Goal: Information Seeking & Learning: Compare options

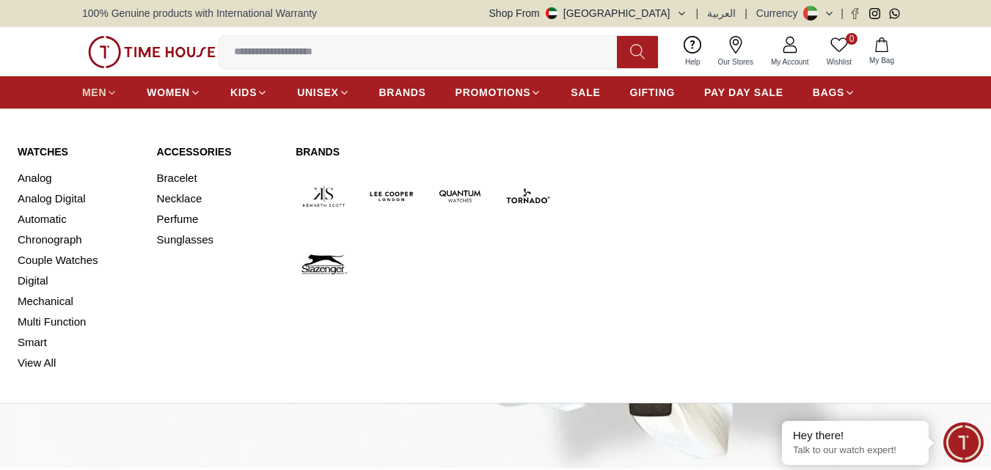
click at [100, 93] on span "MEN" at bounding box center [94, 92] width 24 height 15
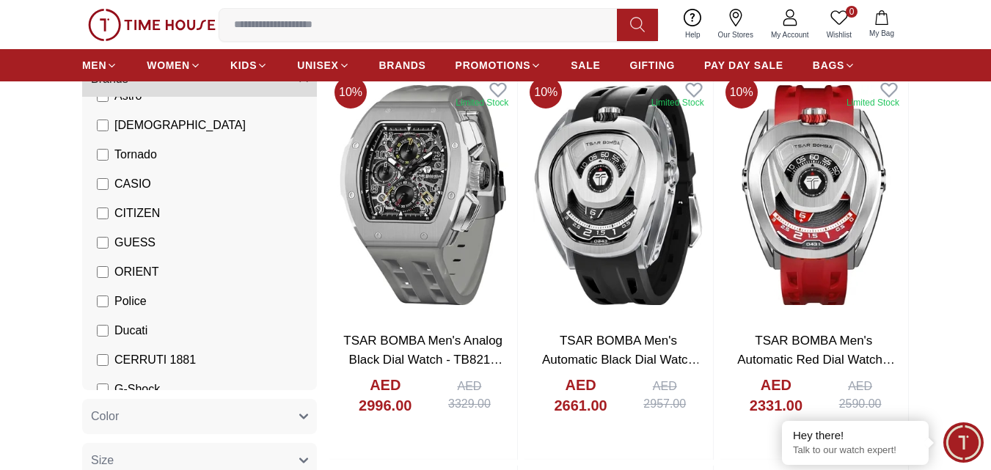
scroll to position [220, 0]
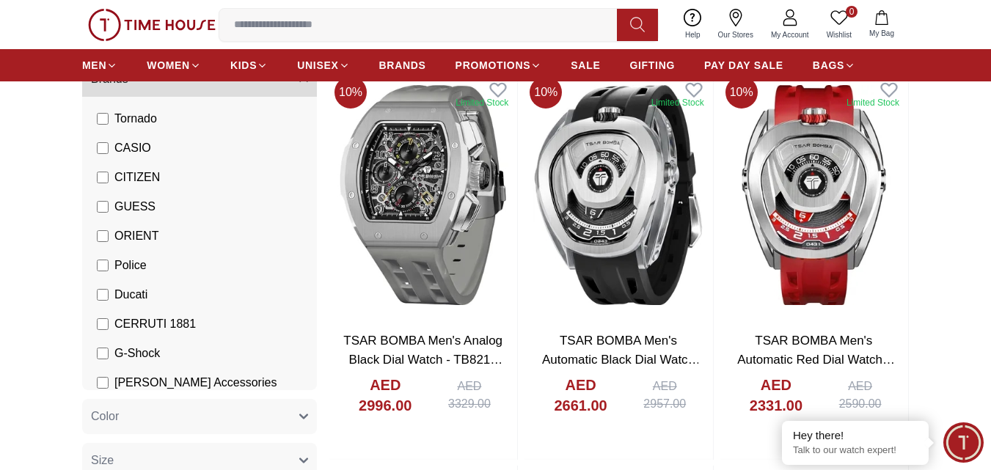
click at [130, 291] on span "Ducati" at bounding box center [130, 295] width 33 height 18
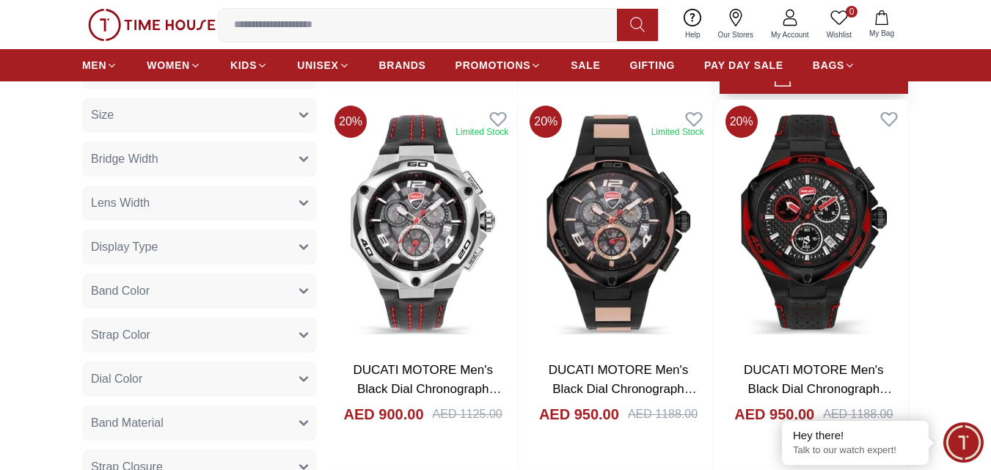
scroll to position [514, 0]
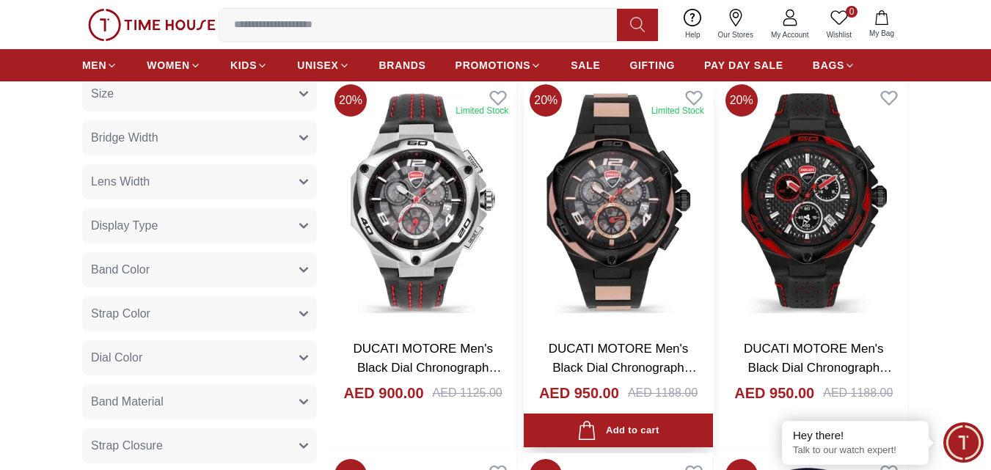
click at [608, 244] on img at bounding box center [618, 203] width 189 height 249
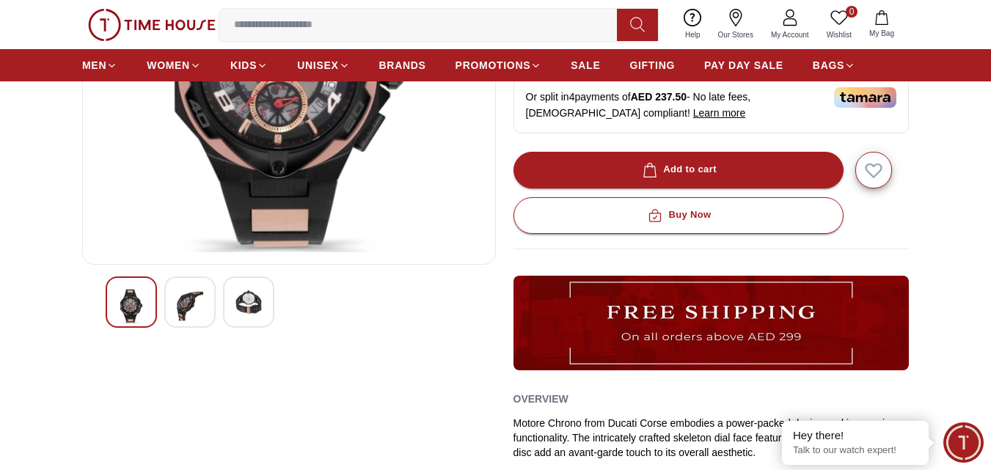
scroll to position [293, 0]
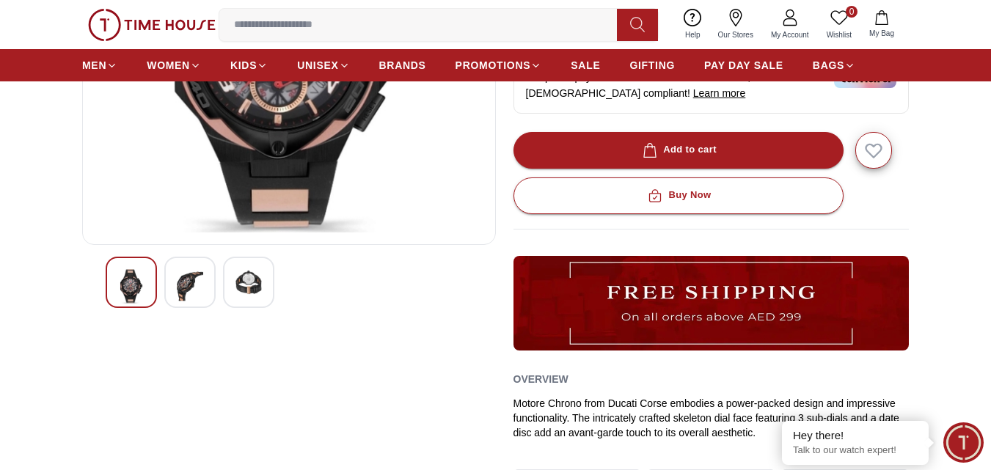
click at [200, 290] on img at bounding box center [190, 286] width 26 height 34
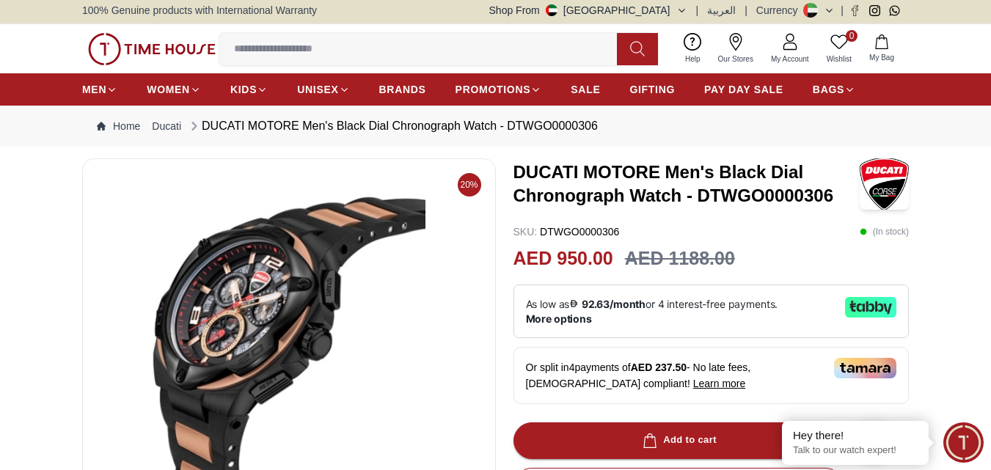
scroll to position [0, 0]
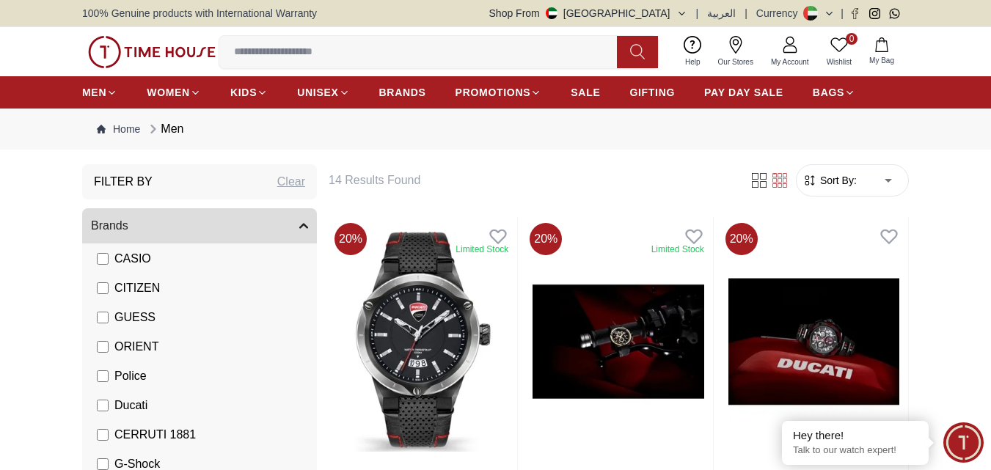
scroll to position [293, 0]
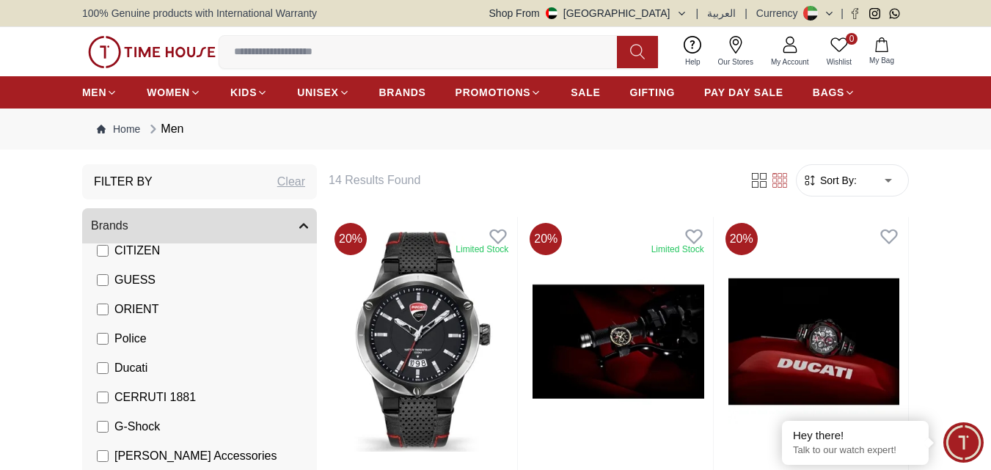
click at [126, 363] on span "Ducati" at bounding box center [130, 368] width 33 height 18
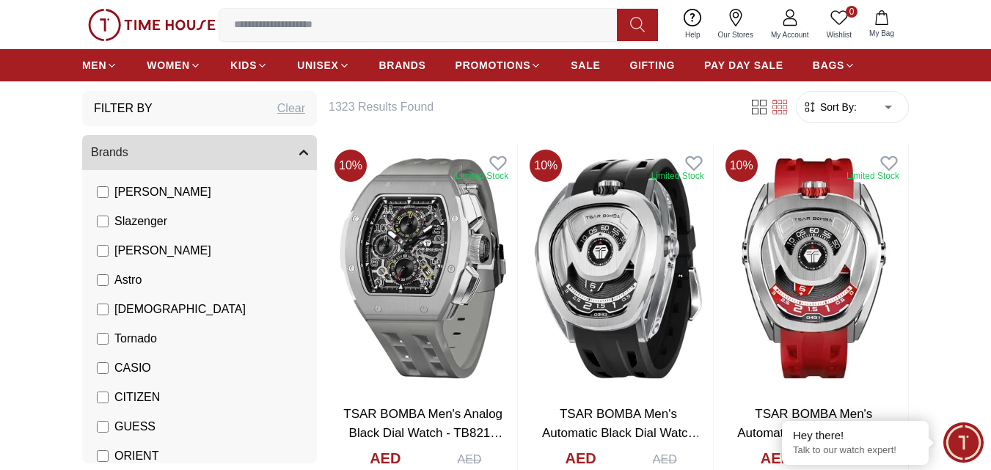
scroll to position [147, 0]
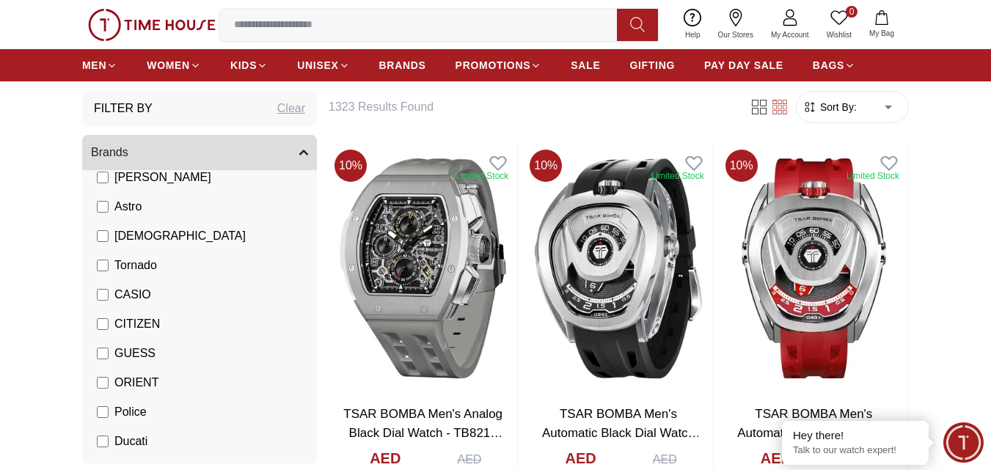
click at [133, 347] on span "GUESS" at bounding box center [134, 354] width 41 height 18
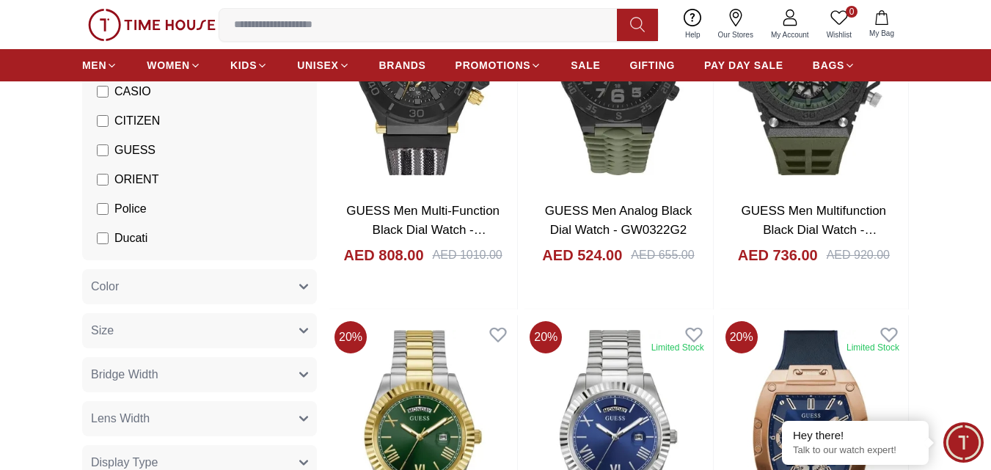
scroll to position [147, 0]
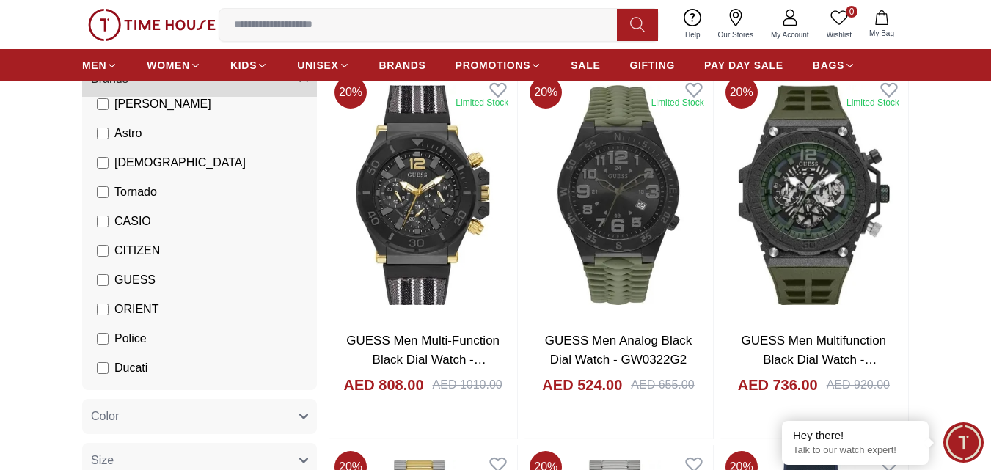
click at [133, 280] on span "GUESS" at bounding box center [134, 280] width 41 height 18
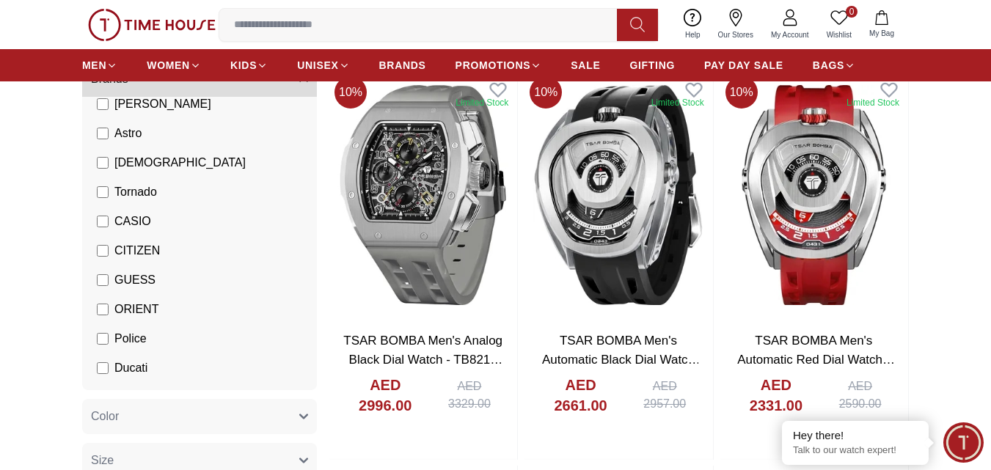
click at [143, 335] on span "Police" at bounding box center [130, 339] width 32 height 18
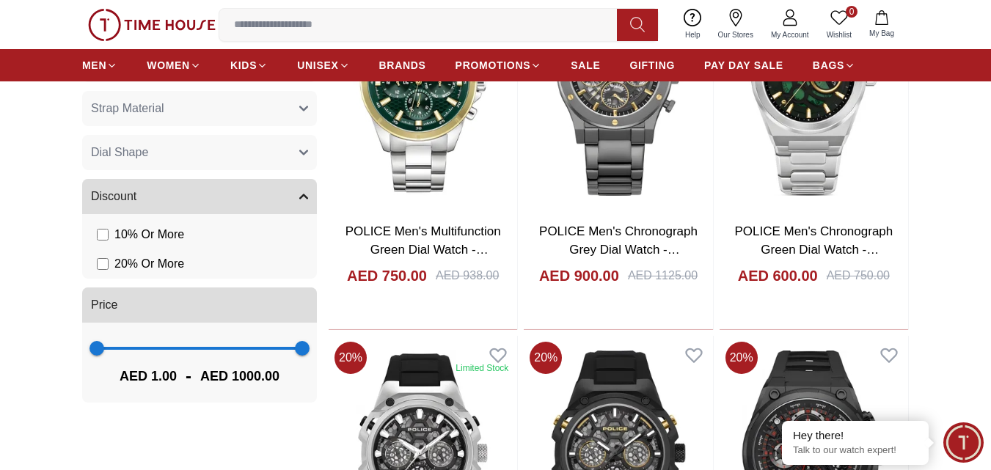
scroll to position [660, 0]
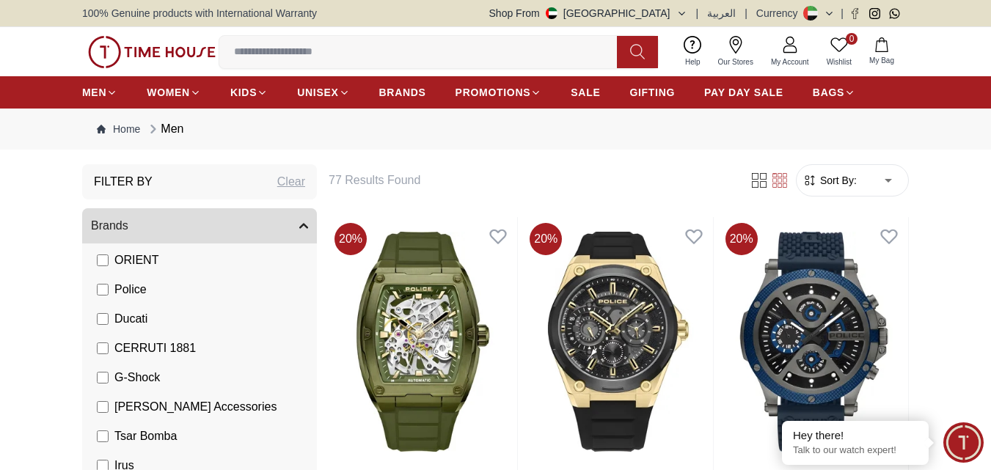
scroll to position [367, 0]
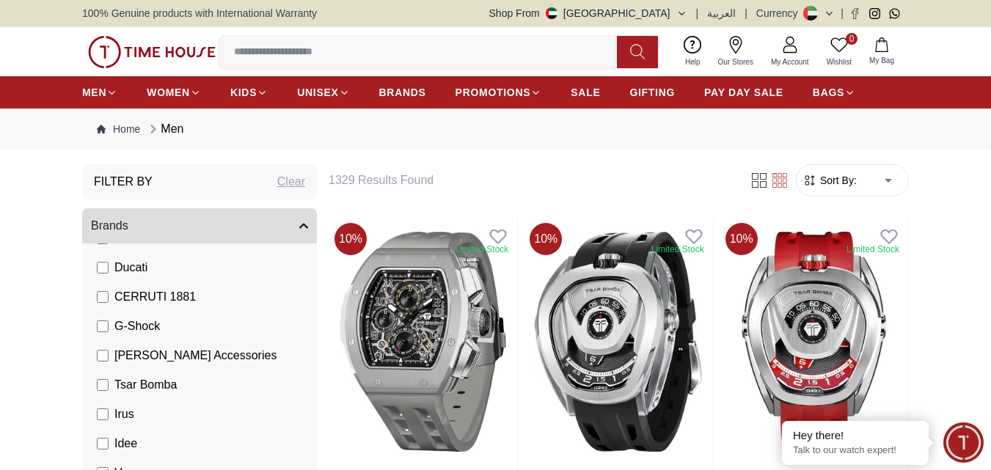
scroll to position [404, 0]
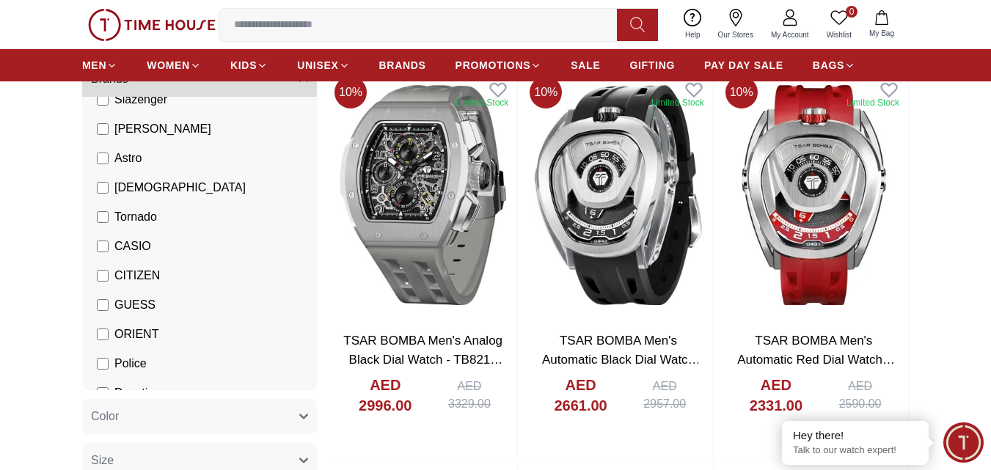
scroll to position [147, 0]
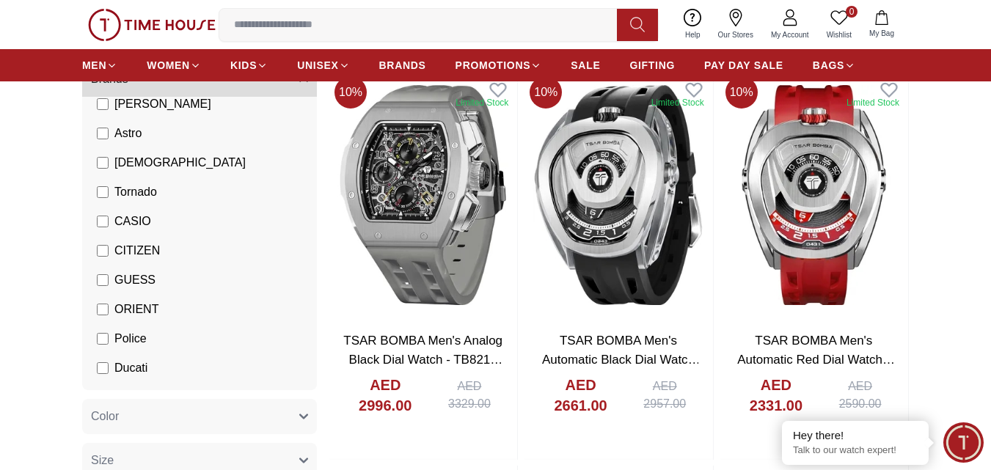
click at [134, 251] on span "CITIZEN" at bounding box center [136, 251] width 45 height 18
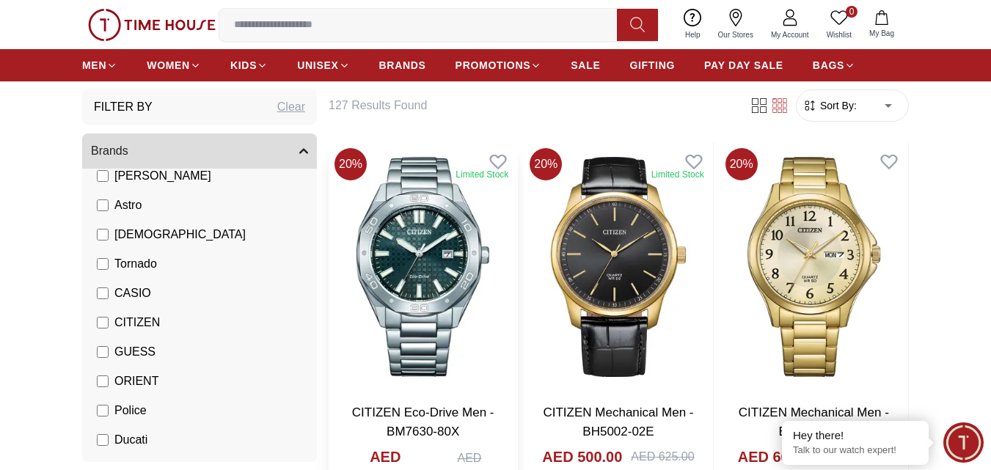
scroll to position [73, 0]
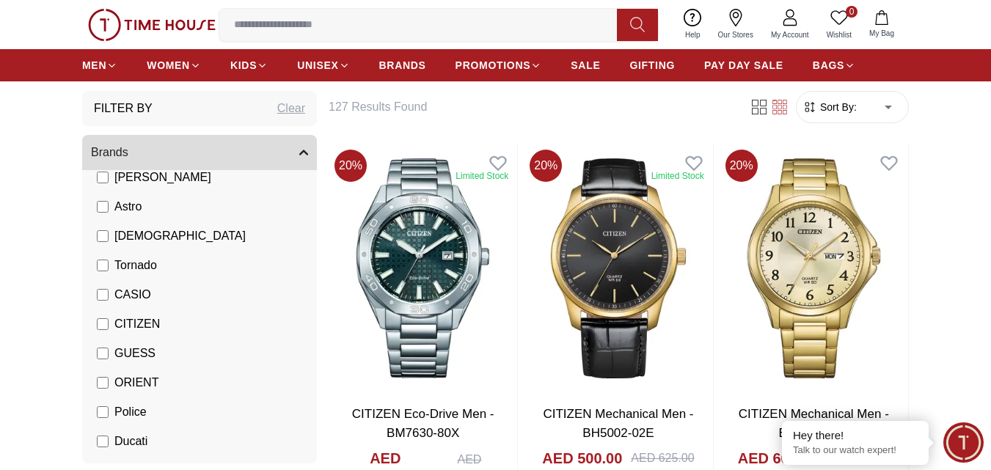
click at [123, 319] on span "CITIZEN" at bounding box center [136, 324] width 45 height 18
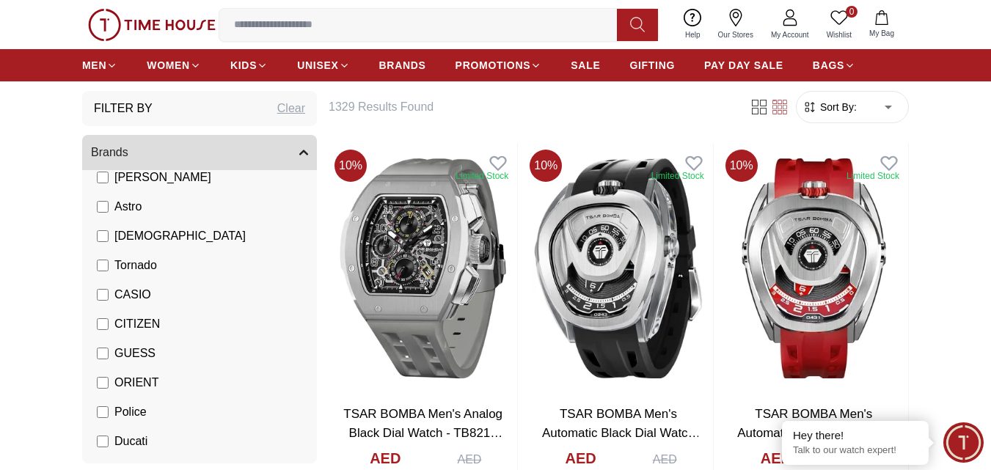
scroll to position [220, 0]
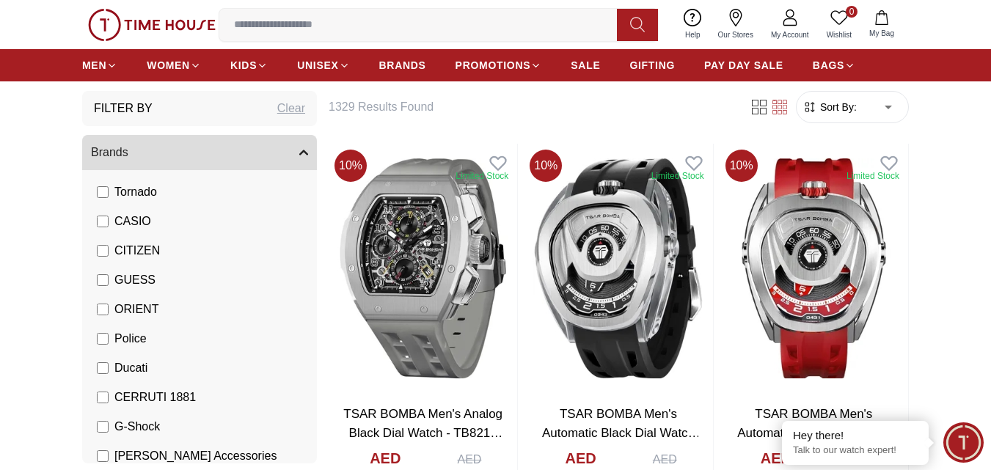
click at [131, 401] on span "CERRUTI 1881" at bounding box center [154, 398] width 81 height 18
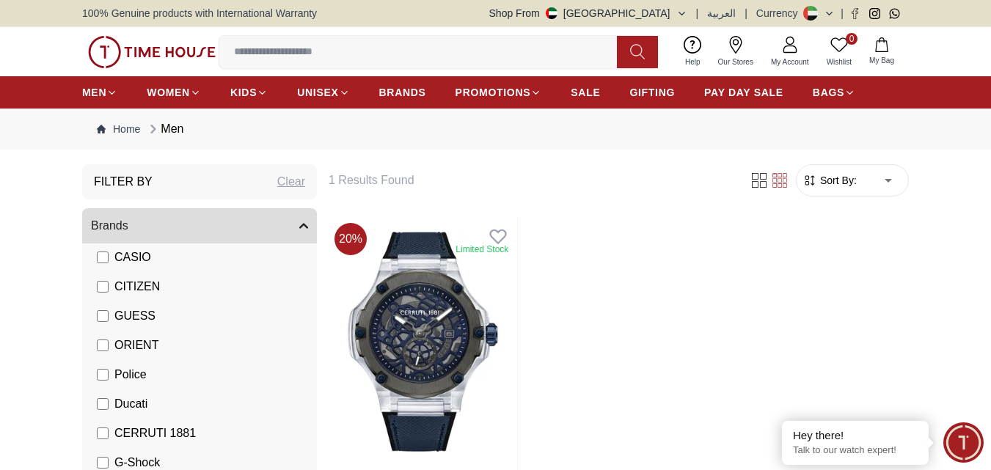
scroll to position [293, 0]
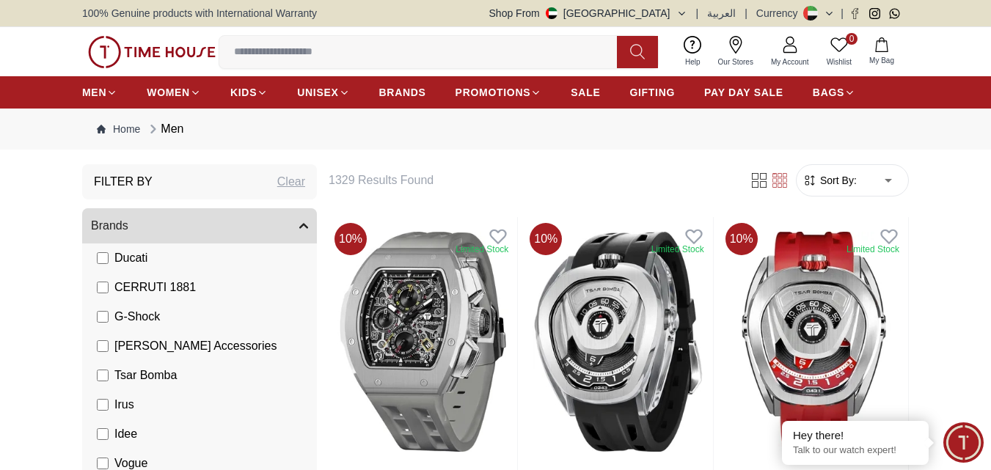
click at [128, 260] on span "Ducati" at bounding box center [130, 258] width 33 height 18
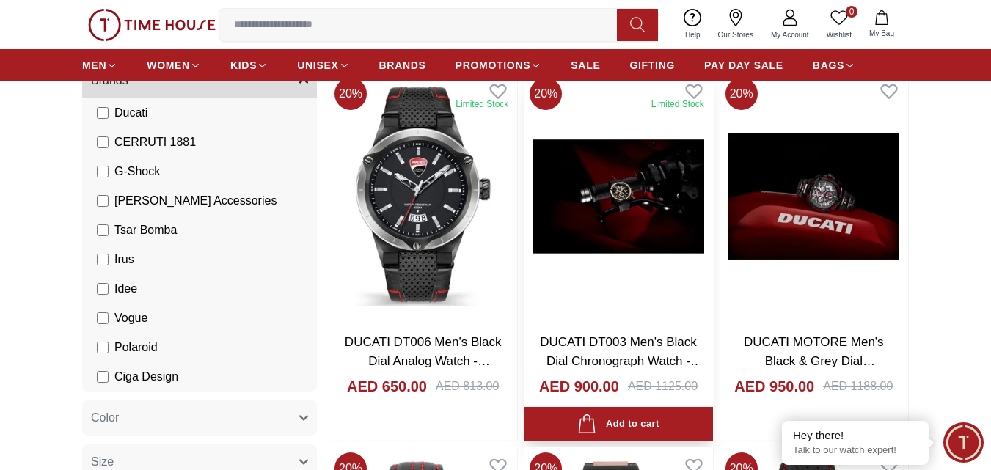
scroll to position [147, 0]
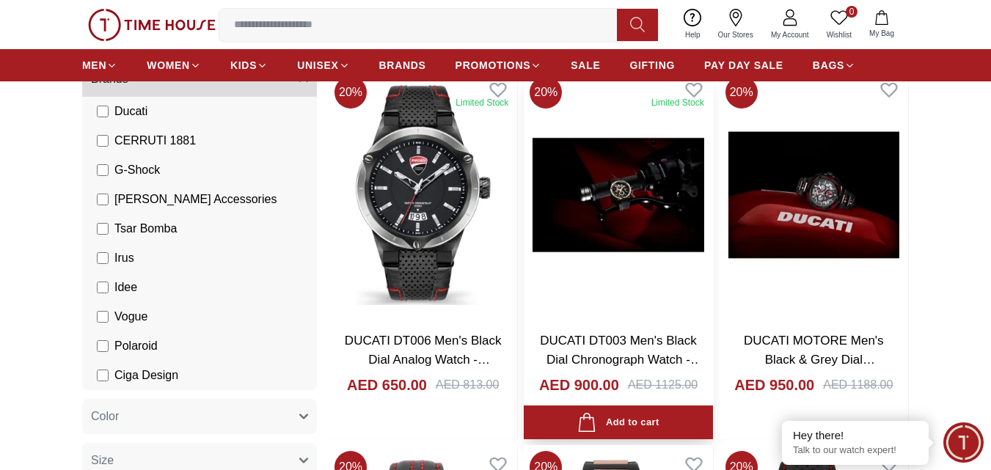
click at [650, 194] on img at bounding box center [618, 194] width 189 height 249
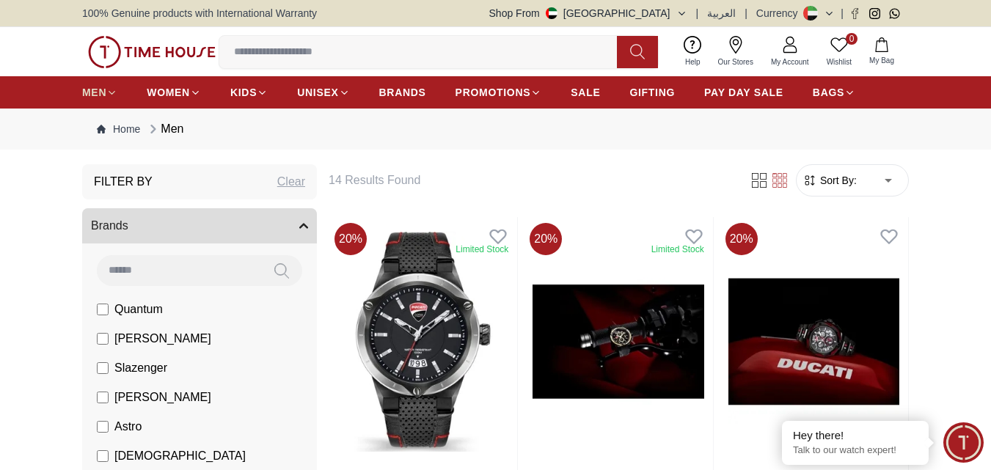
scroll to position [147, 0]
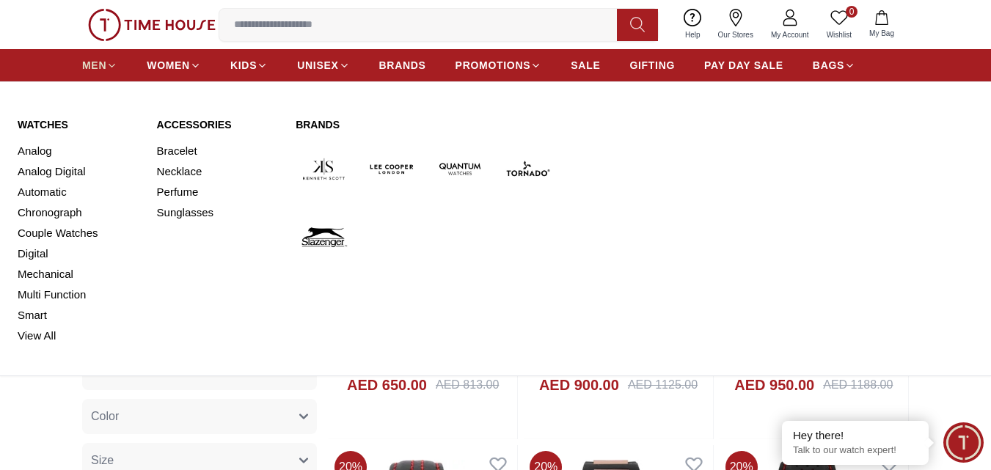
click at [88, 70] on span "MEN" at bounding box center [94, 65] width 24 height 15
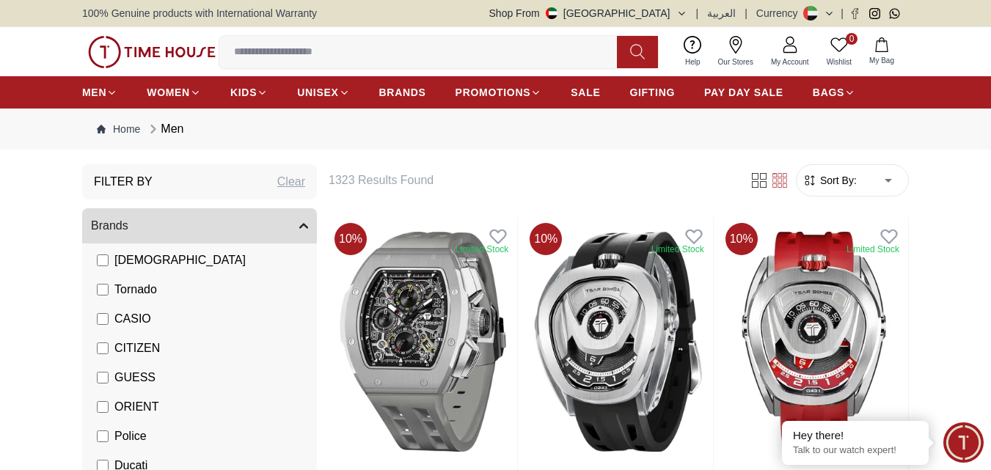
scroll to position [220, 0]
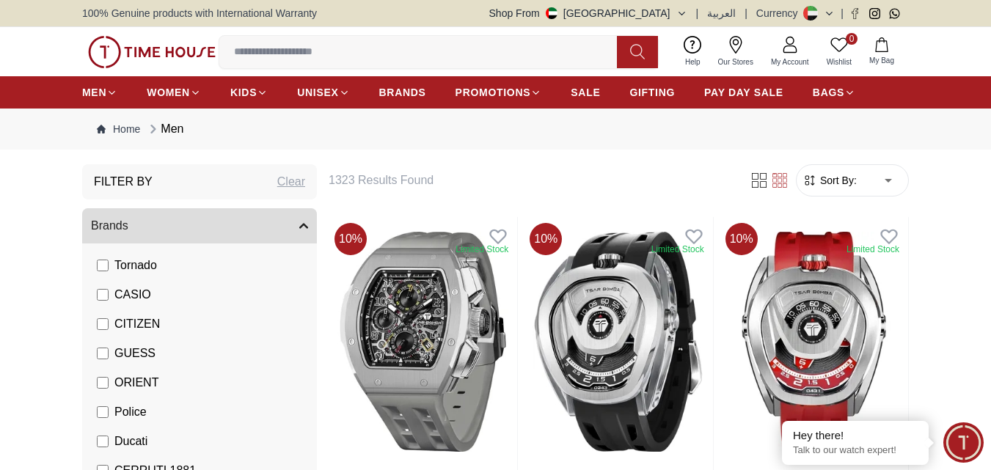
click at [135, 441] on span "Ducati" at bounding box center [130, 442] width 33 height 18
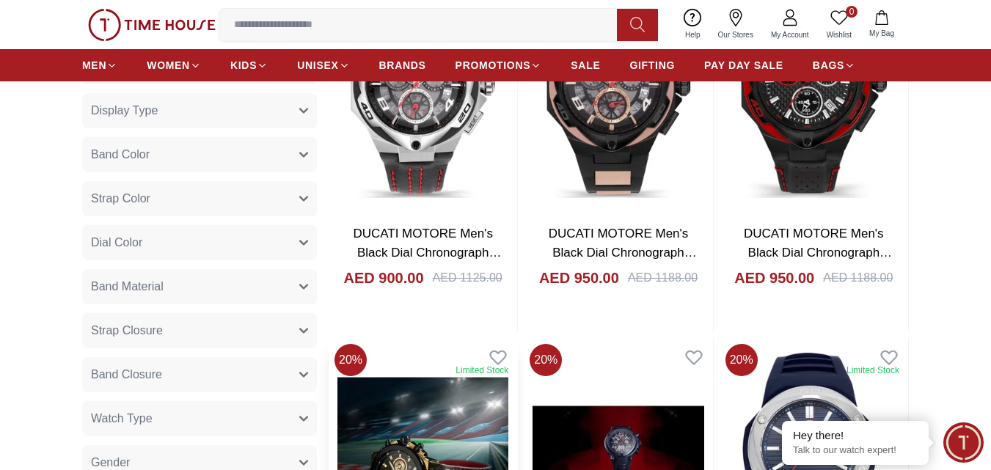
scroll to position [587, 0]
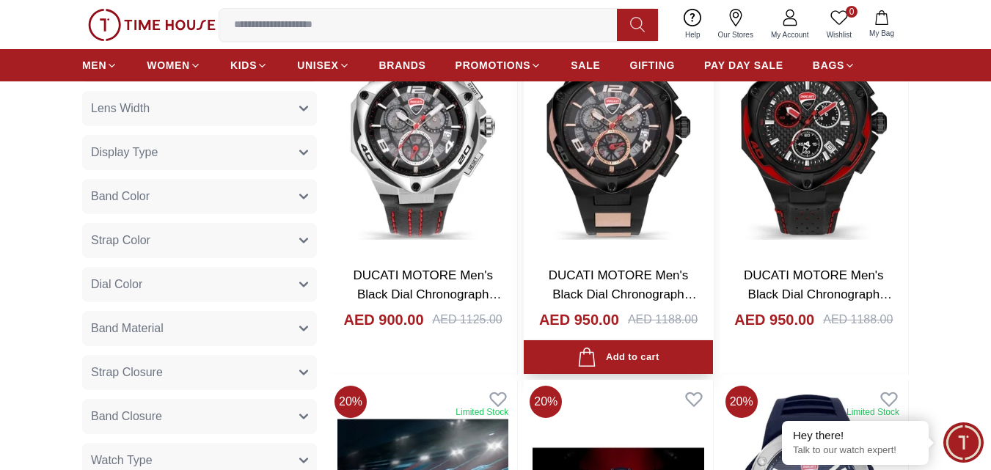
click at [649, 142] on img at bounding box center [618, 129] width 189 height 249
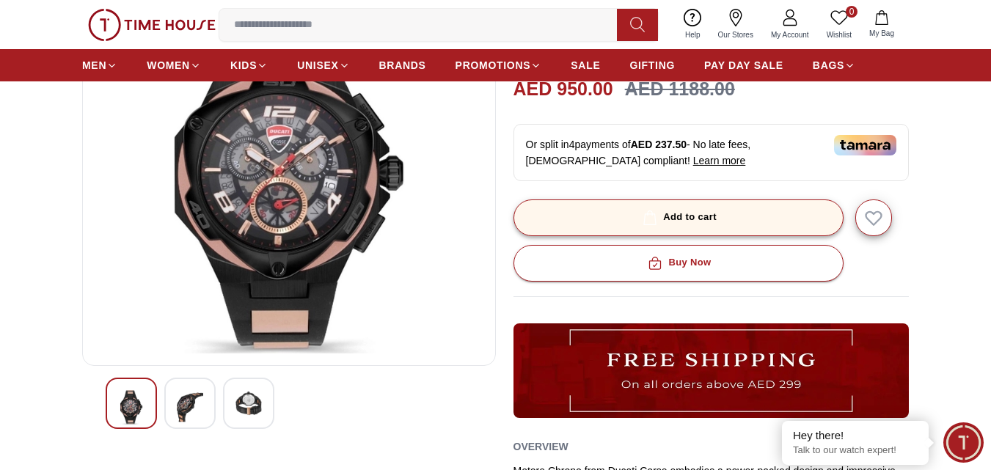
scroll to position [147, 0]
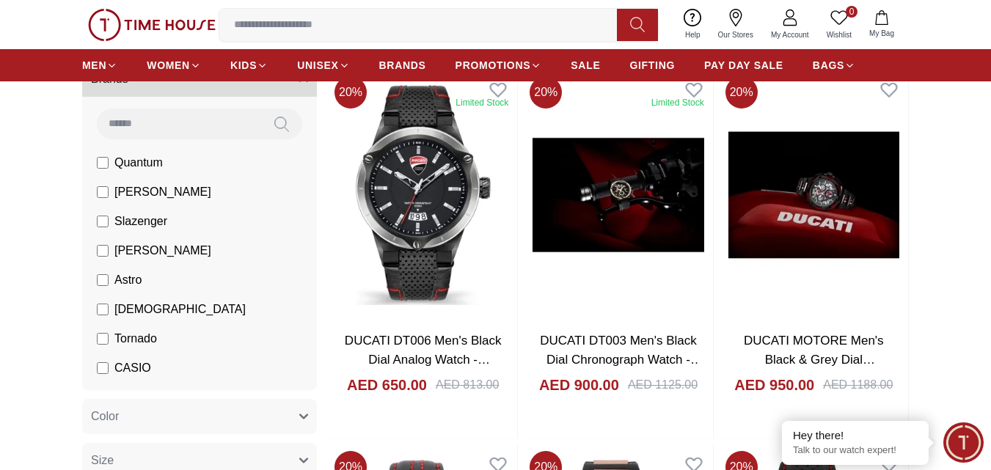
scroll to position [789, 0]
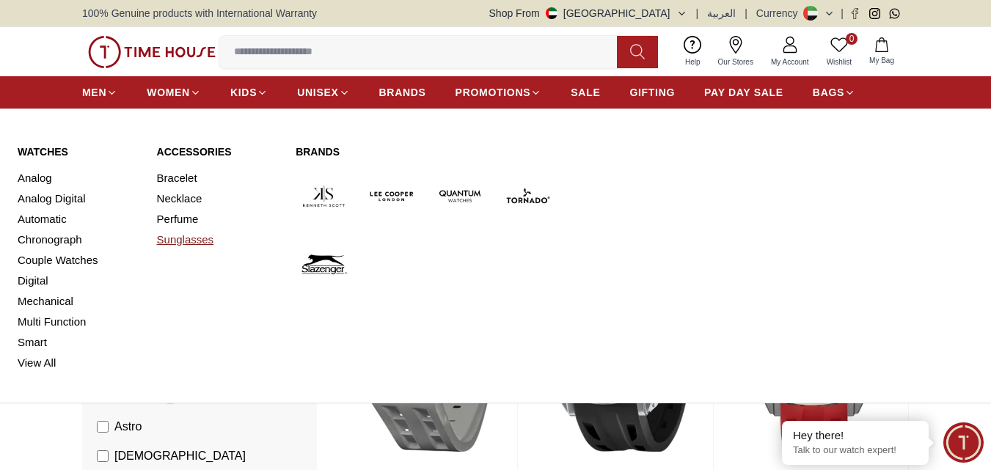
click at [187, 239] on link "Sunglasses" at bounding box center [218, 240] width 122 height 21
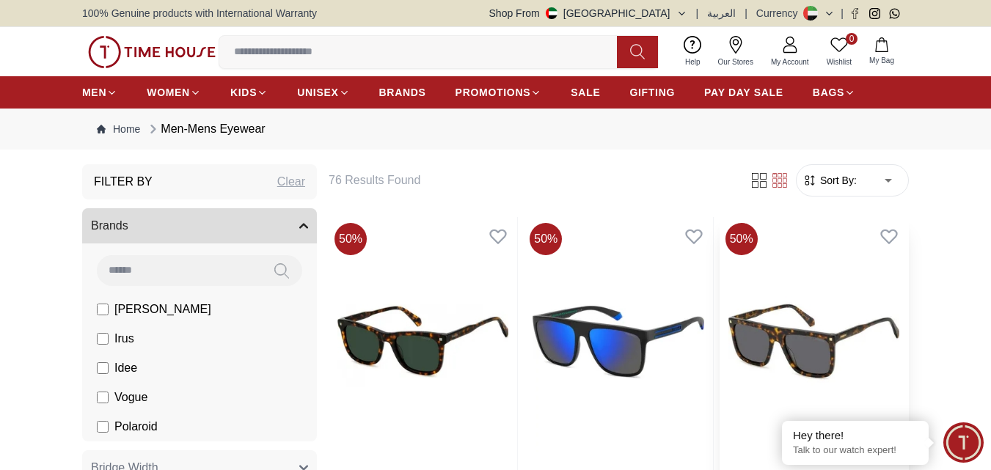
scroll to position [147, 0]
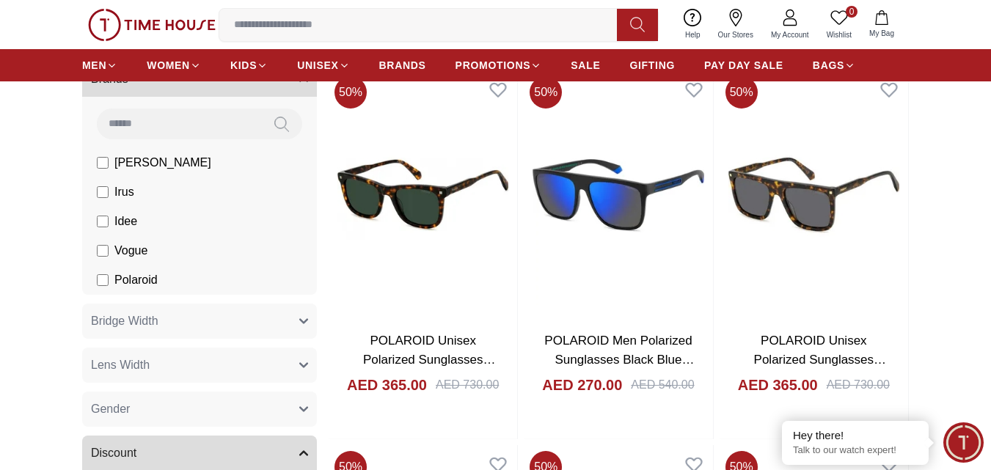
click at [128, 252] on span "Vogue" at bounding box center [130, 251] width 33 height 18
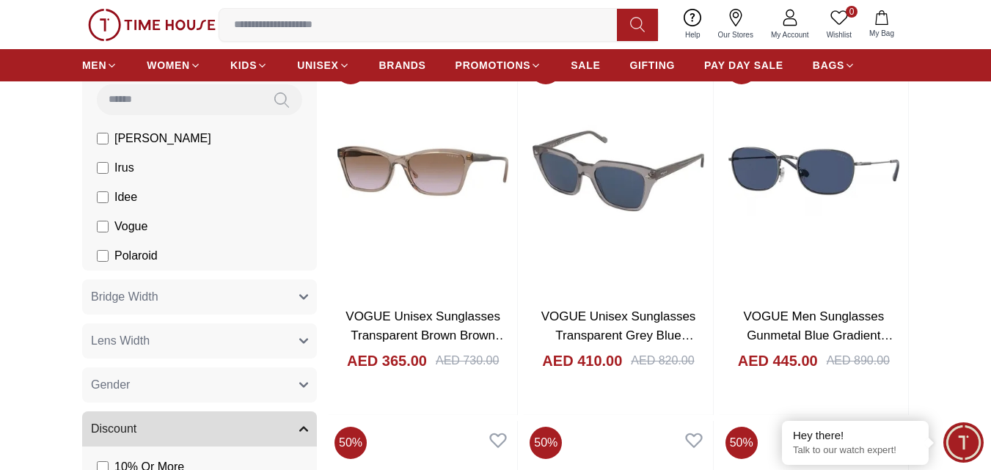
scroll to position [73, 0]
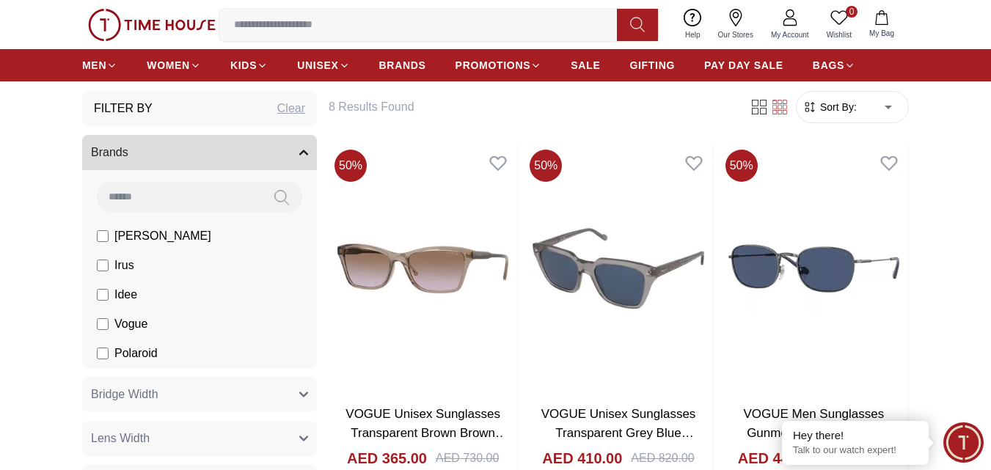
drag, startPoint x: 127, startPoint y: 321, endPoint x: 134, endPoint y: 252, distance: 69.4
click at [128, 318] on span "Vogue" at bounding box center [130, 324] width 33 height 18
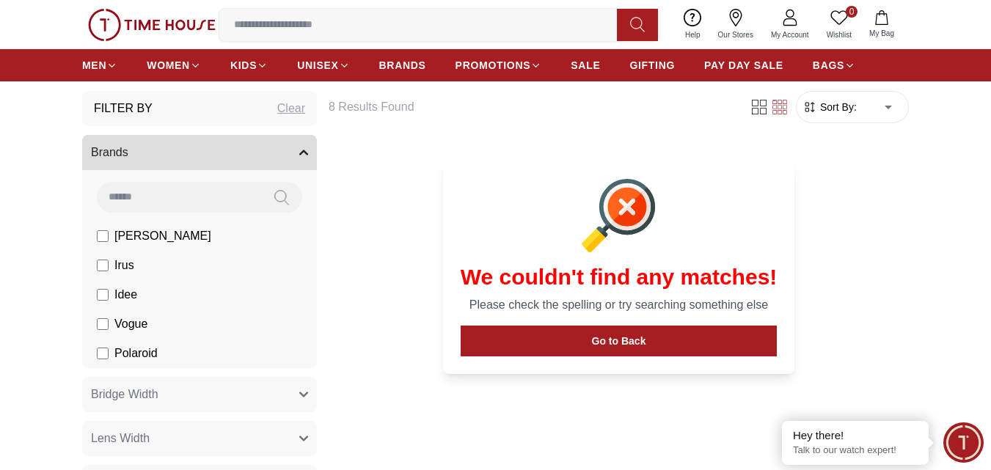
click at [139, 238] on span "[PERSON_NAME]" at bounding box center [162, 236] width 97 height 18
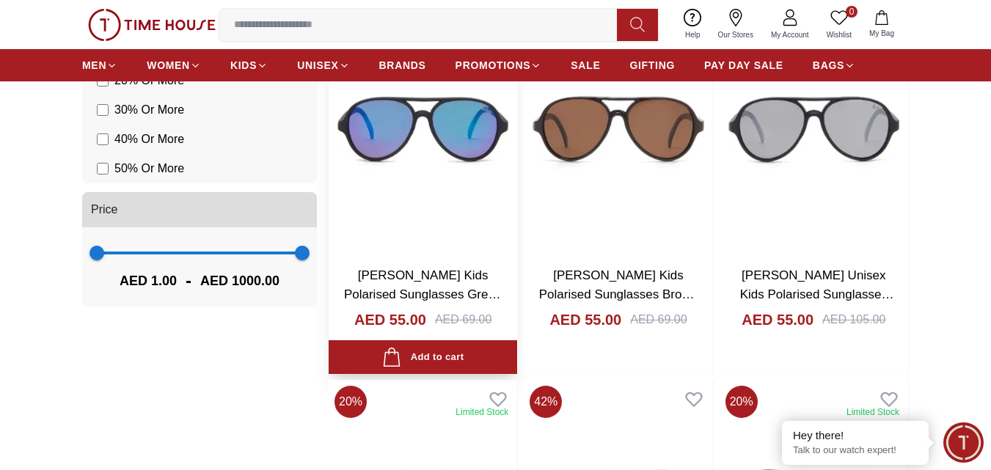
scroll to position [880, 0]
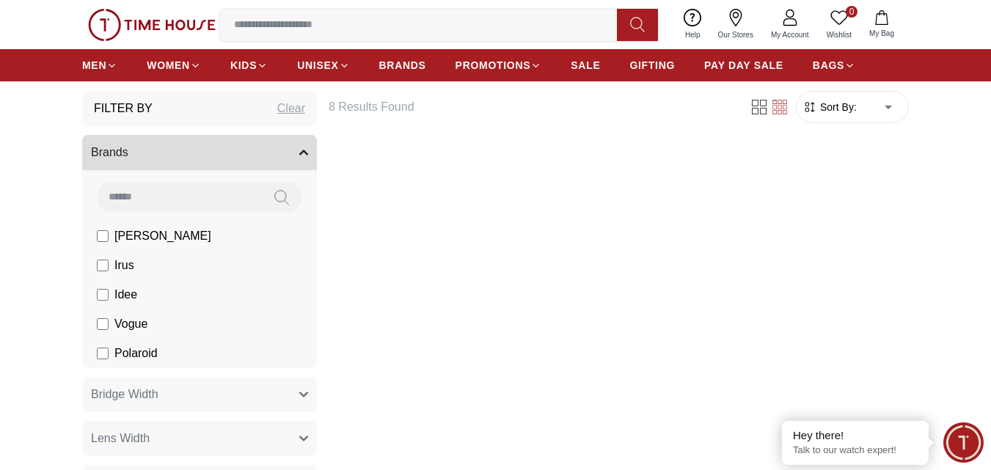
scroll to position [147, 0]
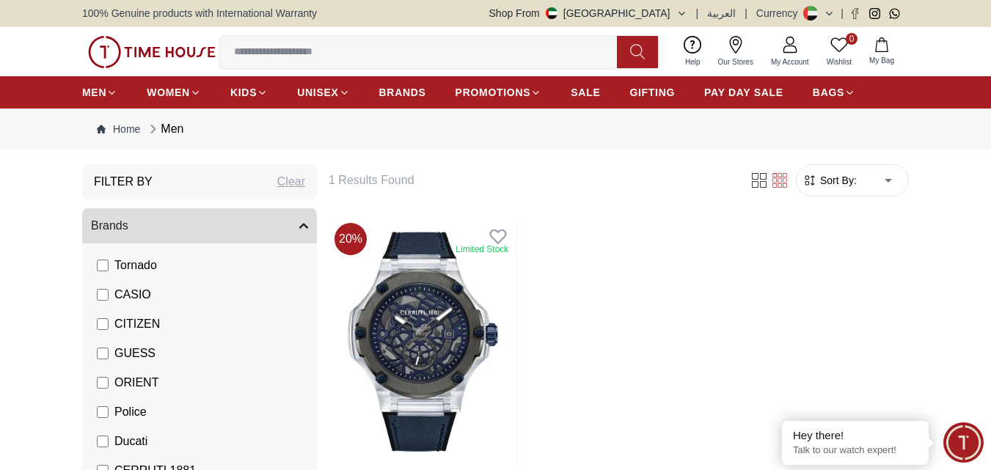
scroll to position [293, 0]
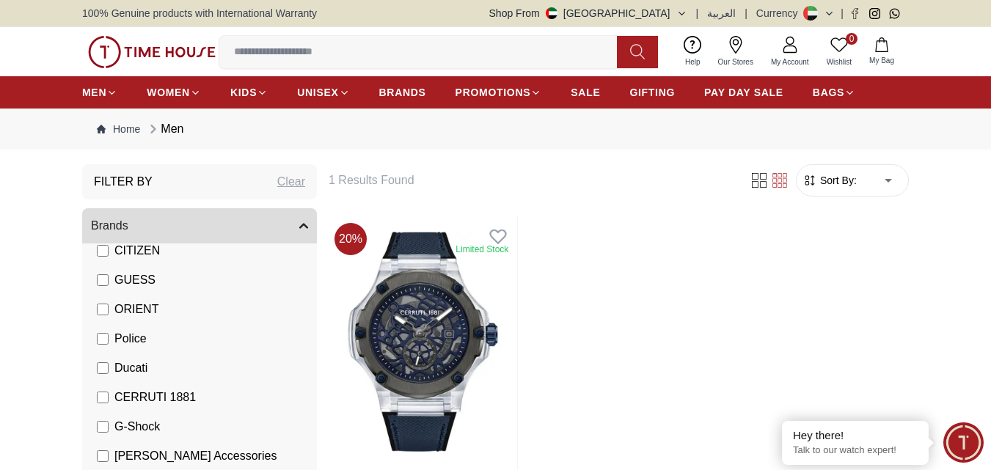
click at [124, 368] on span "Ducati" at bounding box center [130, 368] width 33 height 18
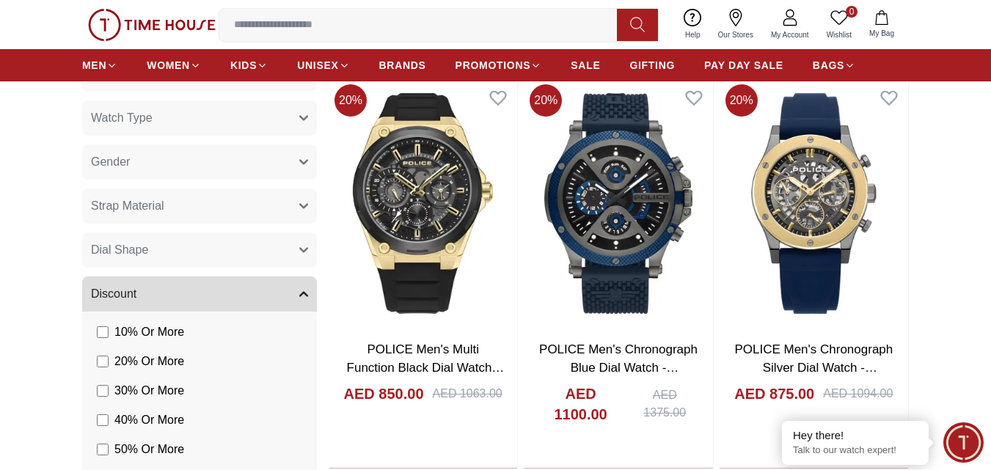
scroll to position [954, 0]
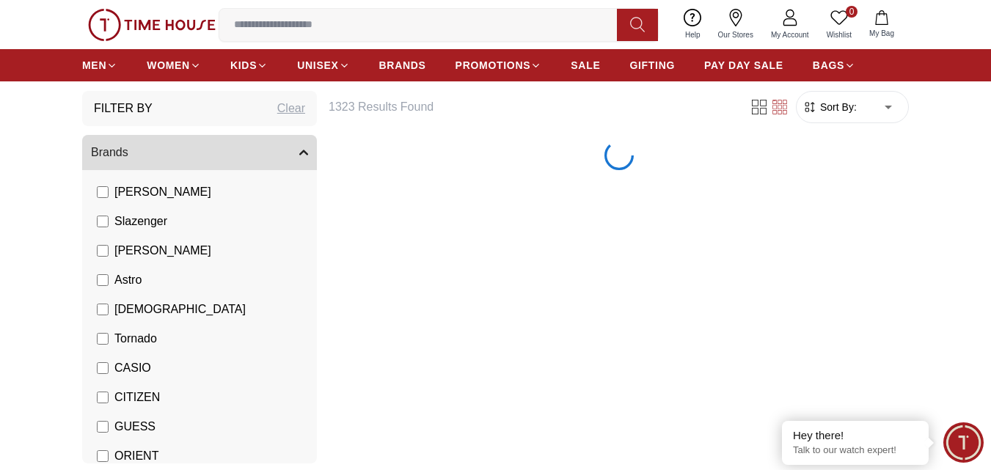
scroll to position [147, 0]
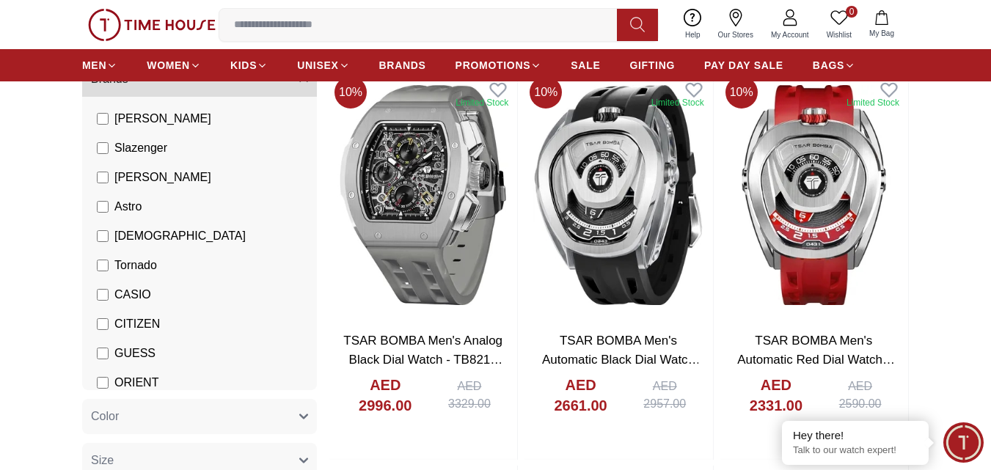
scroll to position [53, 0]
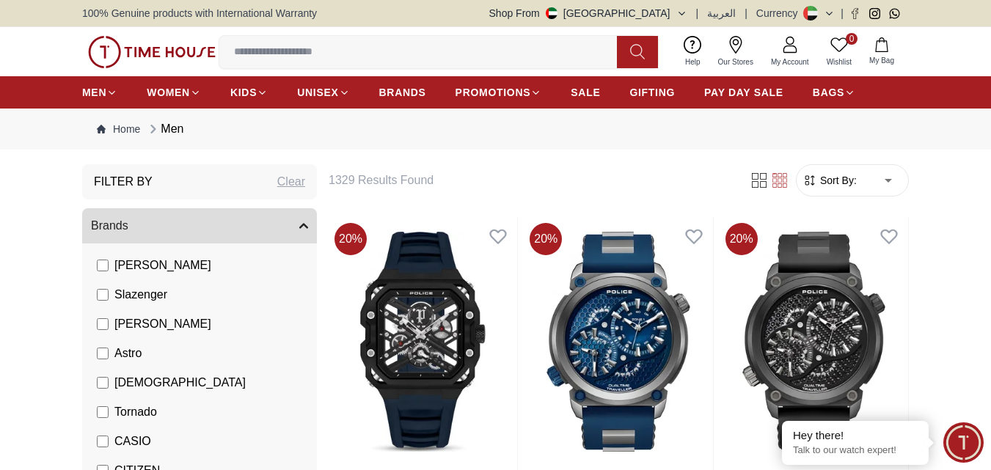
scroll to position [660, 0]
